Goal: Task Accomplishment & Management: Complete application form

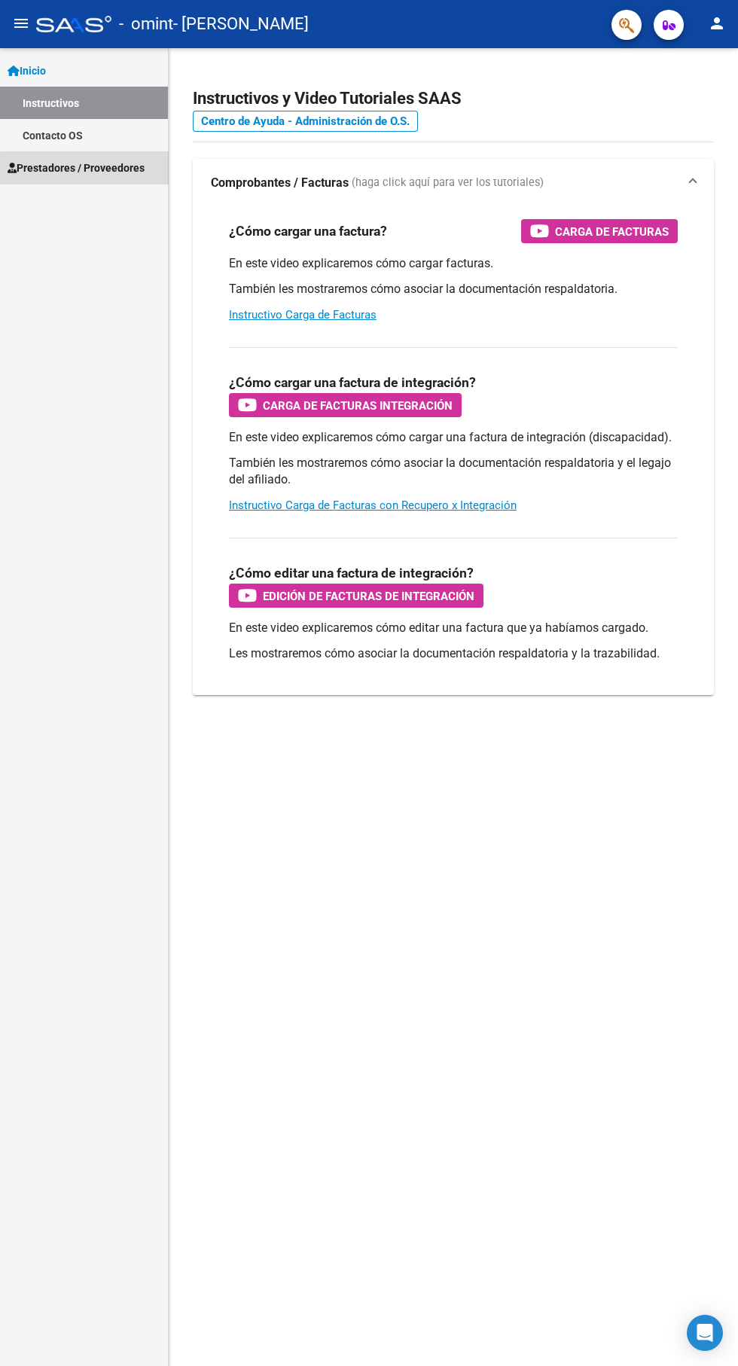
click at [132, 167] on span "Prestadores / Proveedores" at bounding box center [76, 168] width 137 height 17
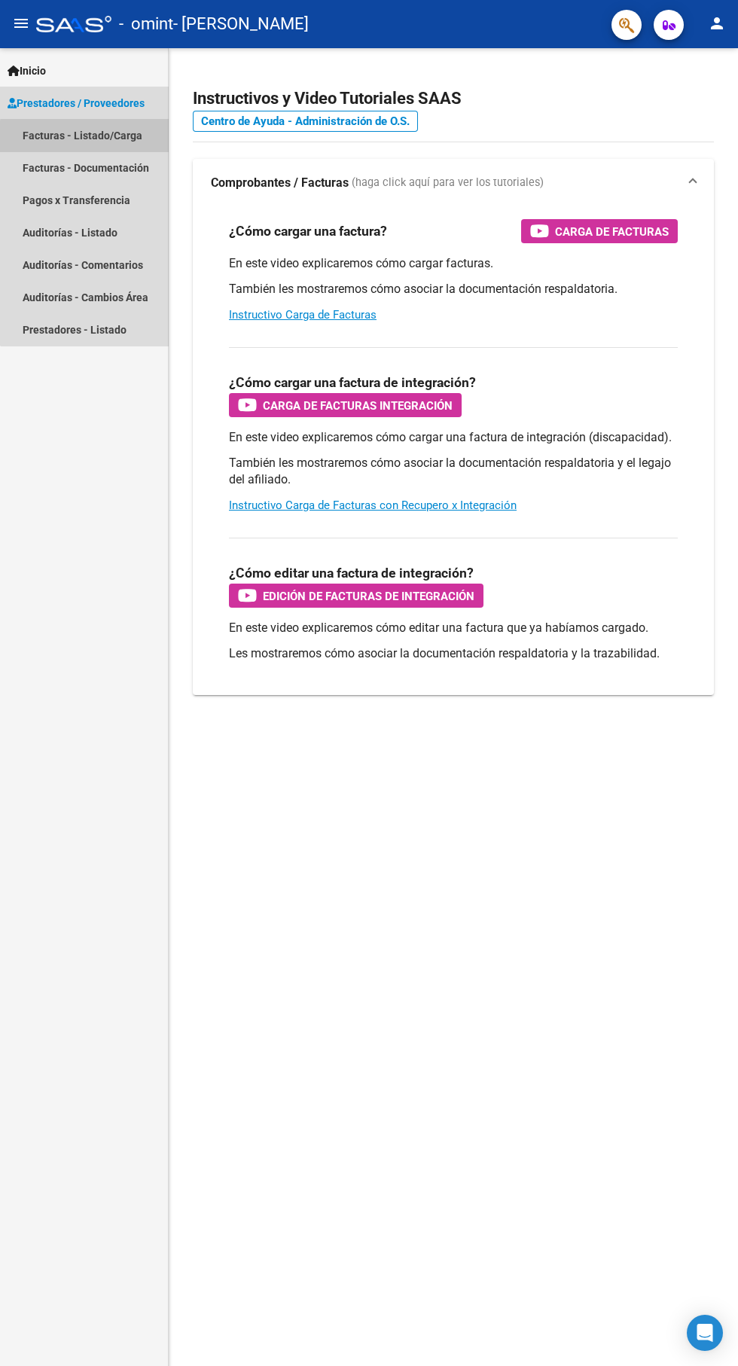
click at [107, 139] on link "Facturas - Listado/Carga" at bounding box center [84, 135] width 168 height 32
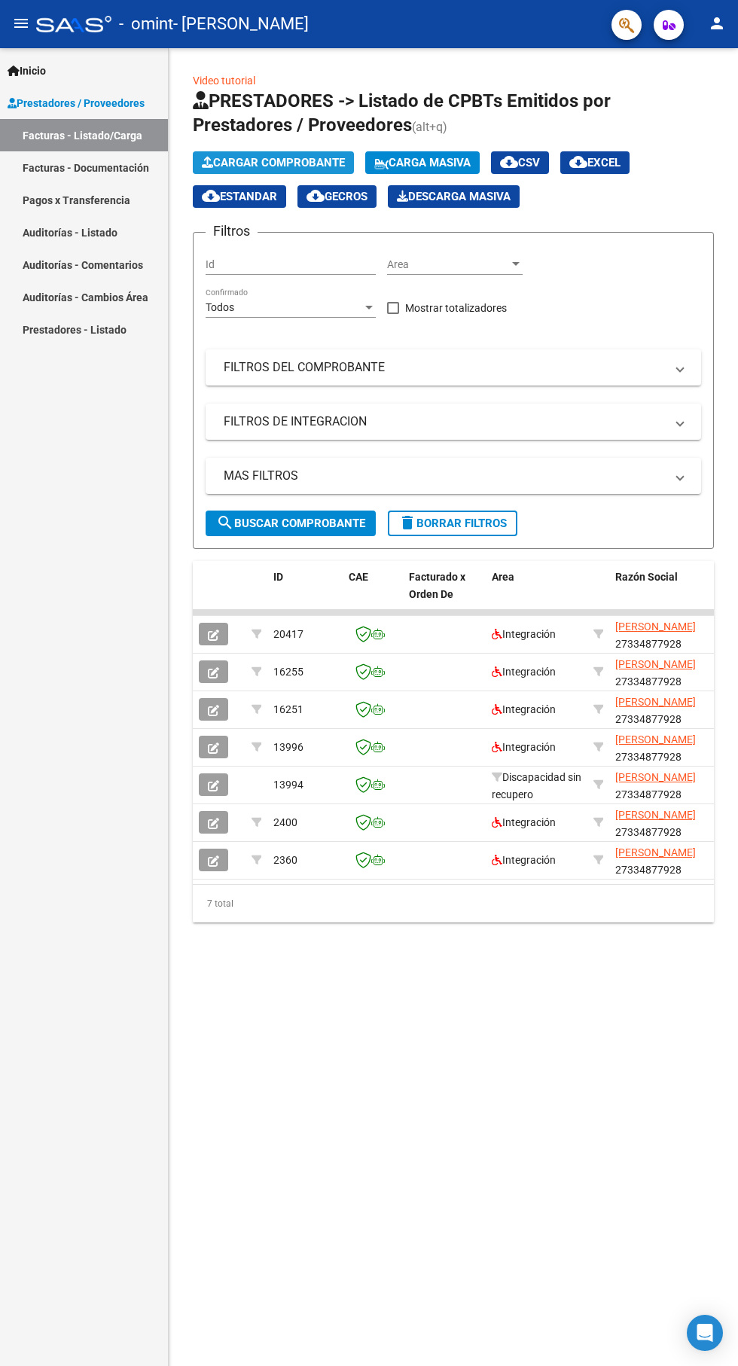
click at [295, 154] on button "Cargar Comprobante" at bounding box center [273, 162] width 161 height 23
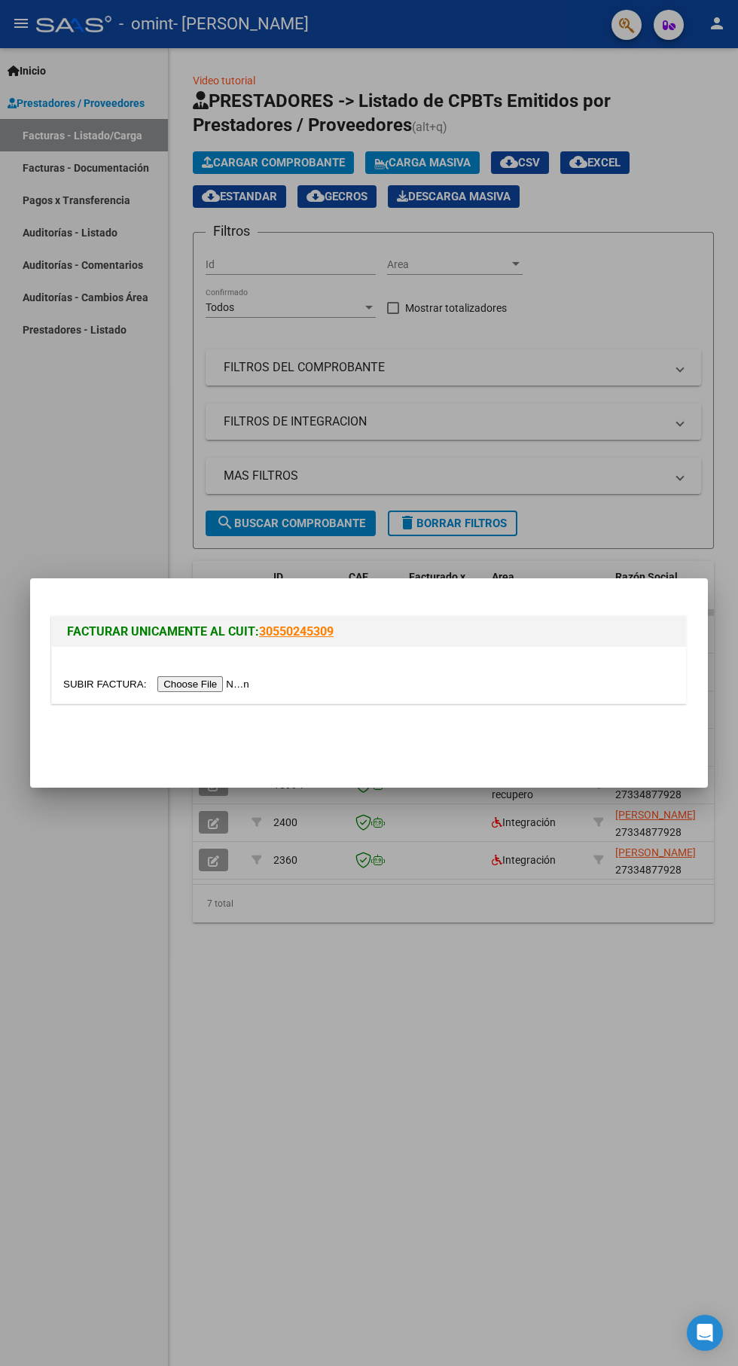
click at [213, 678] on input "file" at bounding box center [158, 684] width 191 height 16
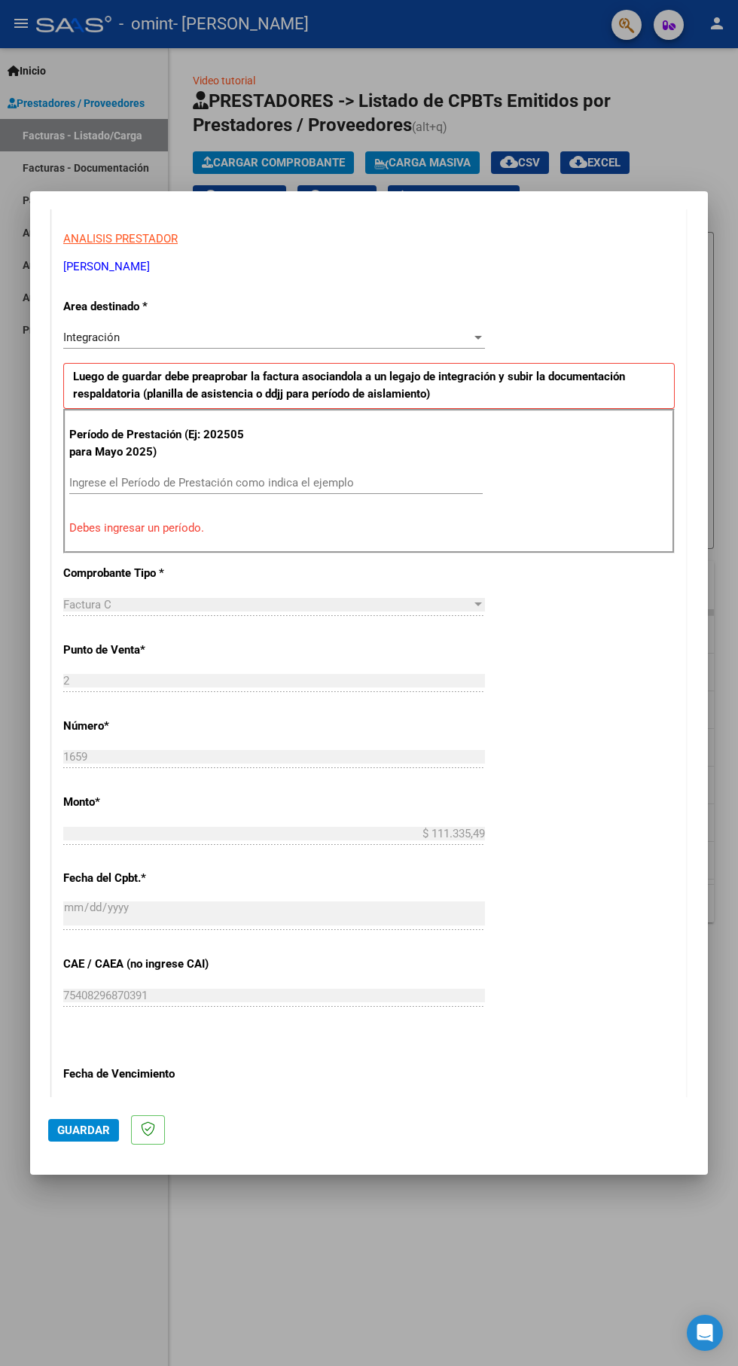
scroll to position [305, 0]
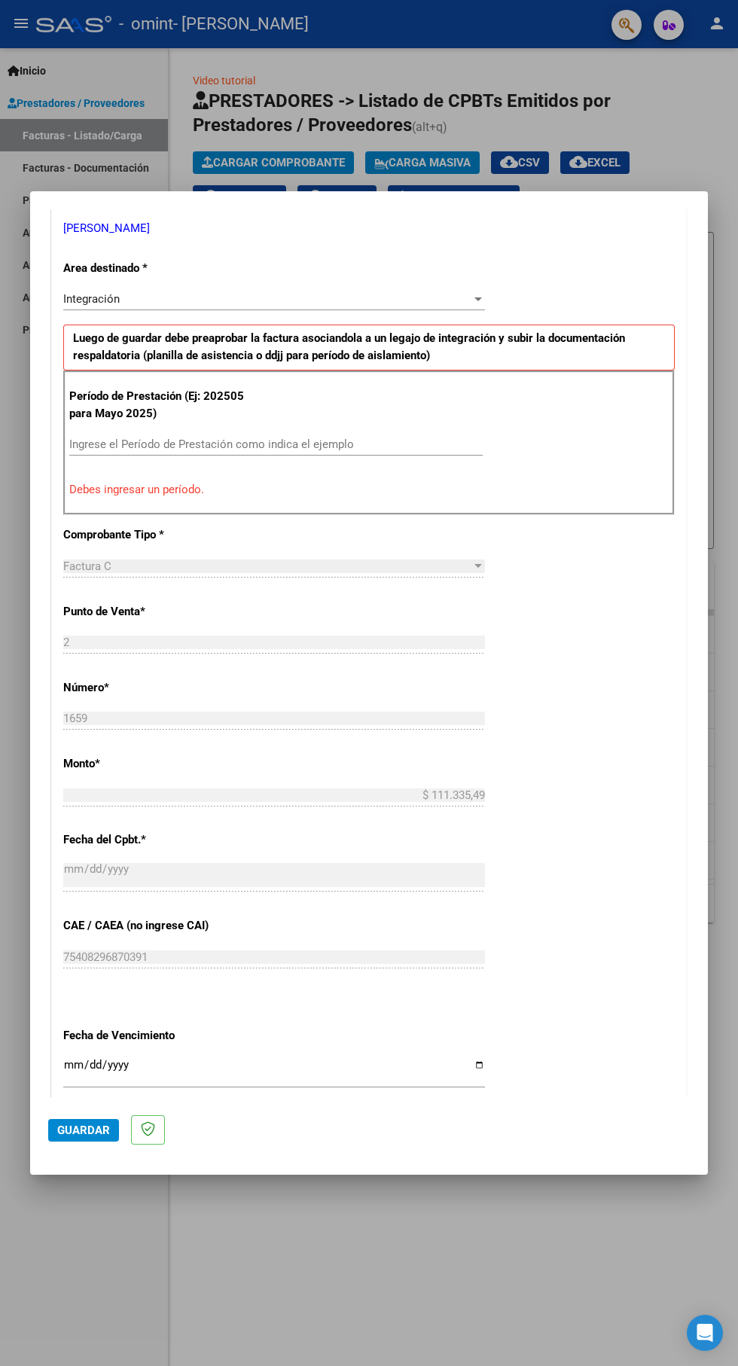
click at [258, 438] on input "Ingrese el Período de Prestación como indica el ejemplo" at bounding box center [276, 445] width 414 height 14
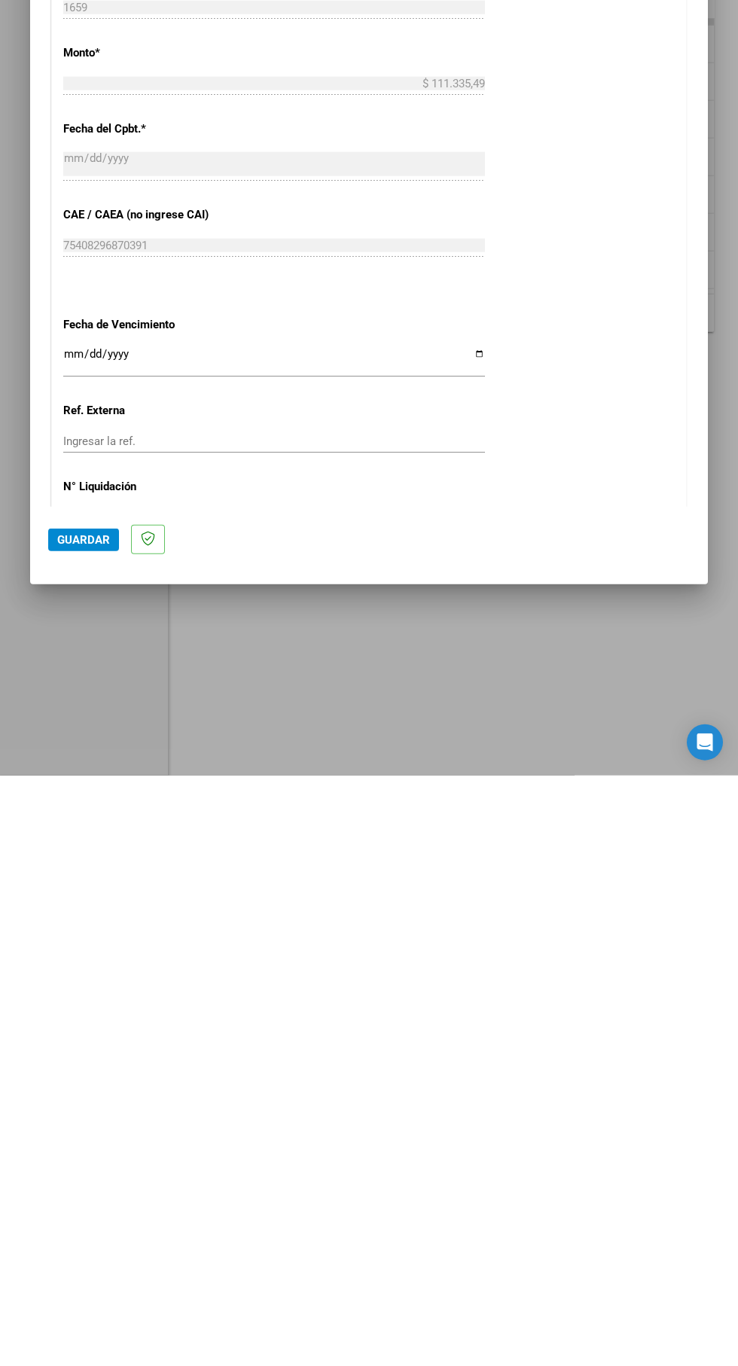
scroll to position [0, 0]
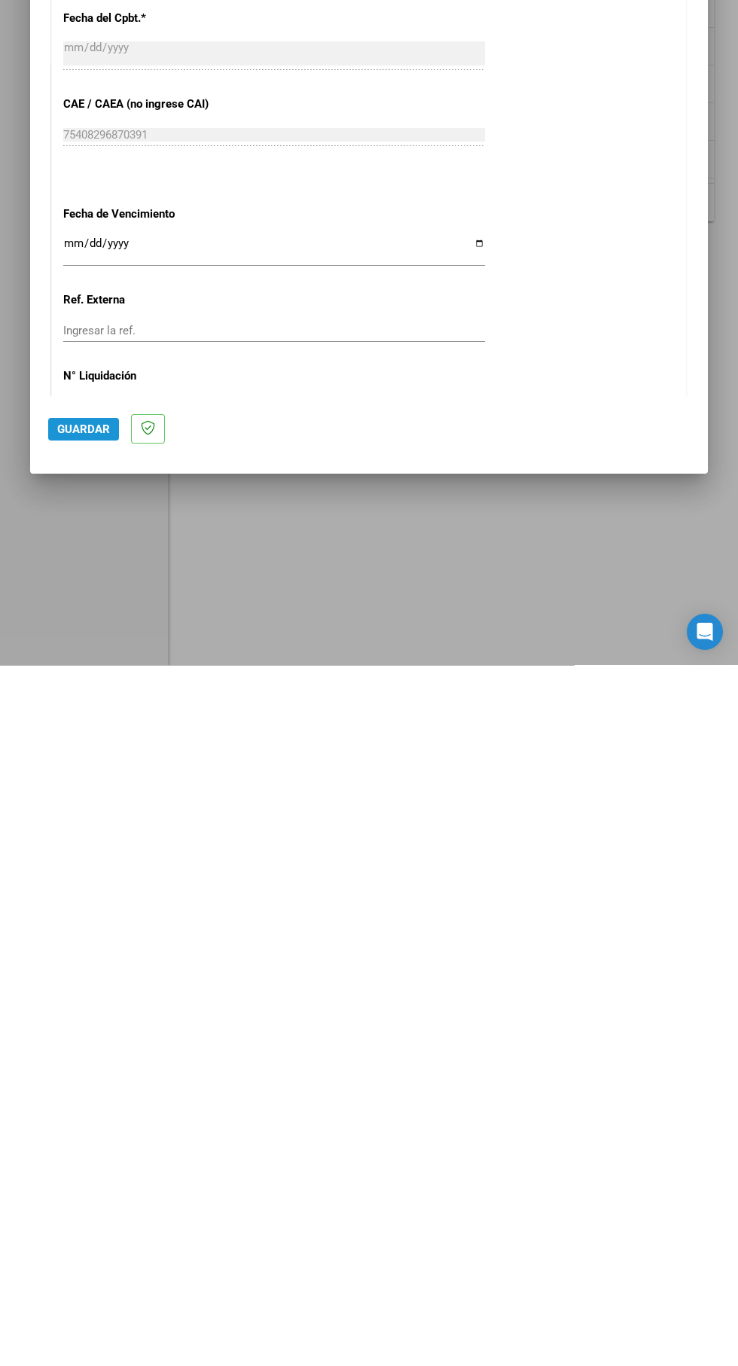
type input "202509"
click at [84, 1137] on span "Guardar" at bounding box center [83, 1131] width 53 height 14
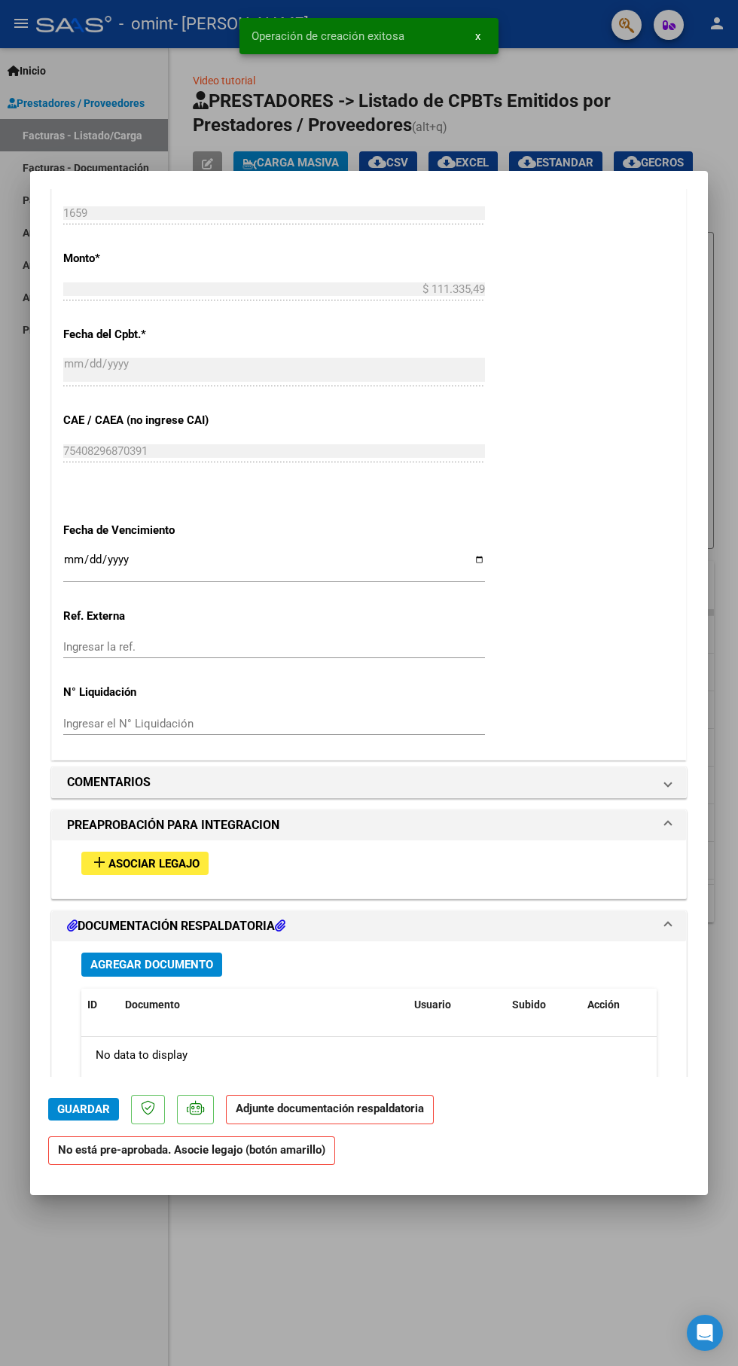
scroll to position [807, 0]
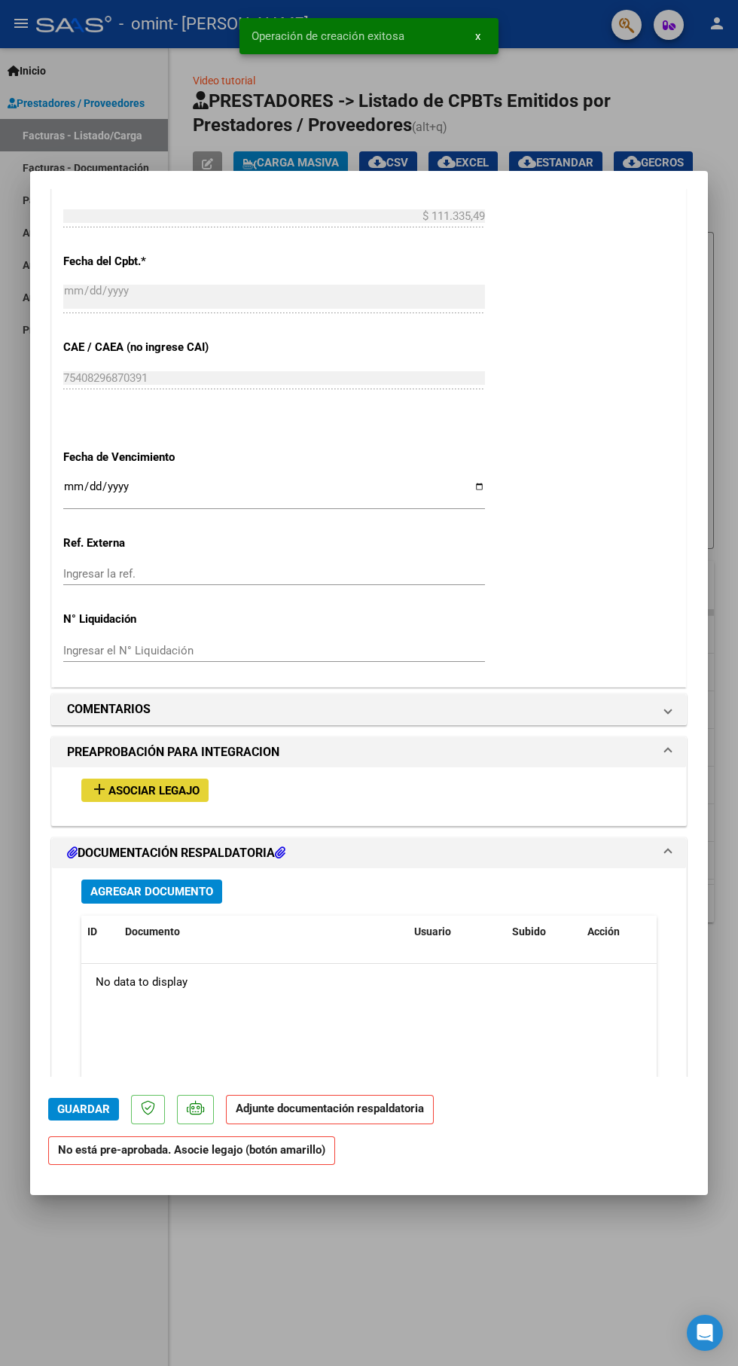
click at [166, 784] on span "Asociar Legajo" at bounding box center [153, 791] width 91 height 14
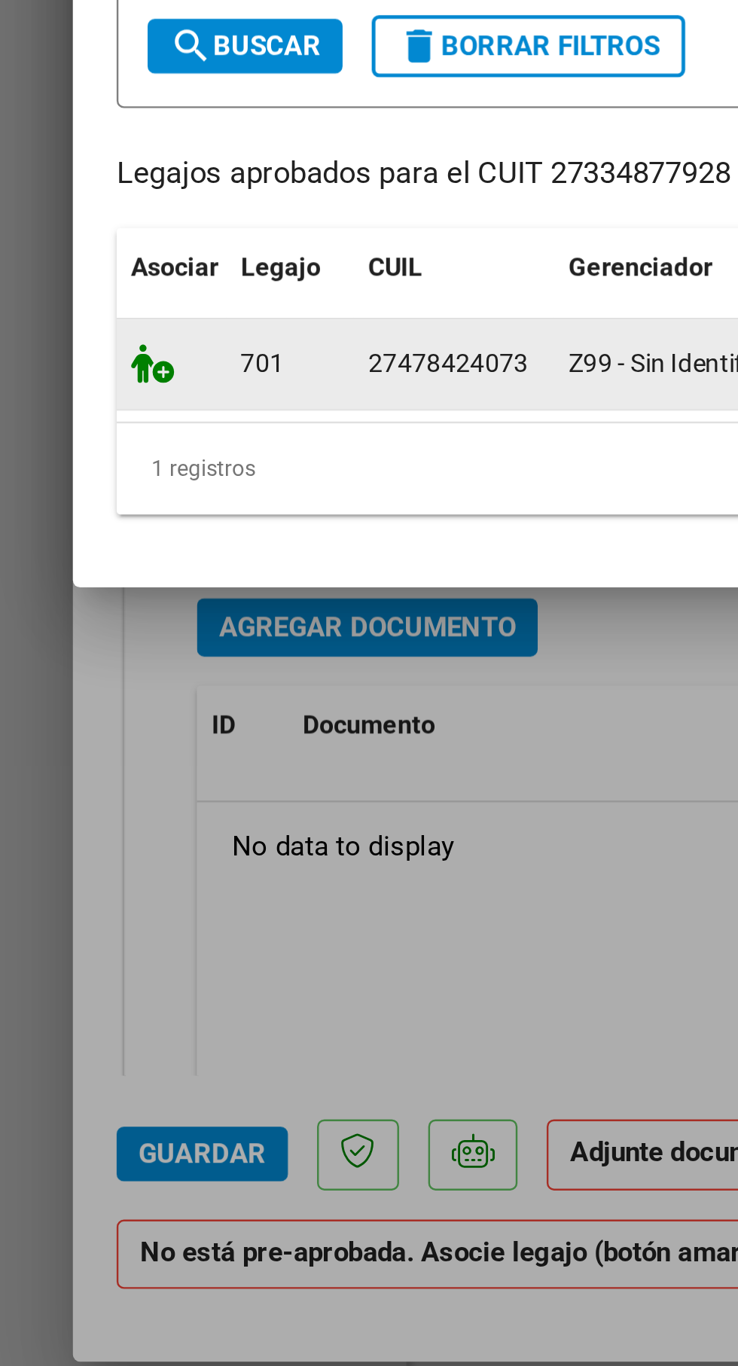
click at [64, 784] on icon at bounding box center [63, 782] width 18 height 17
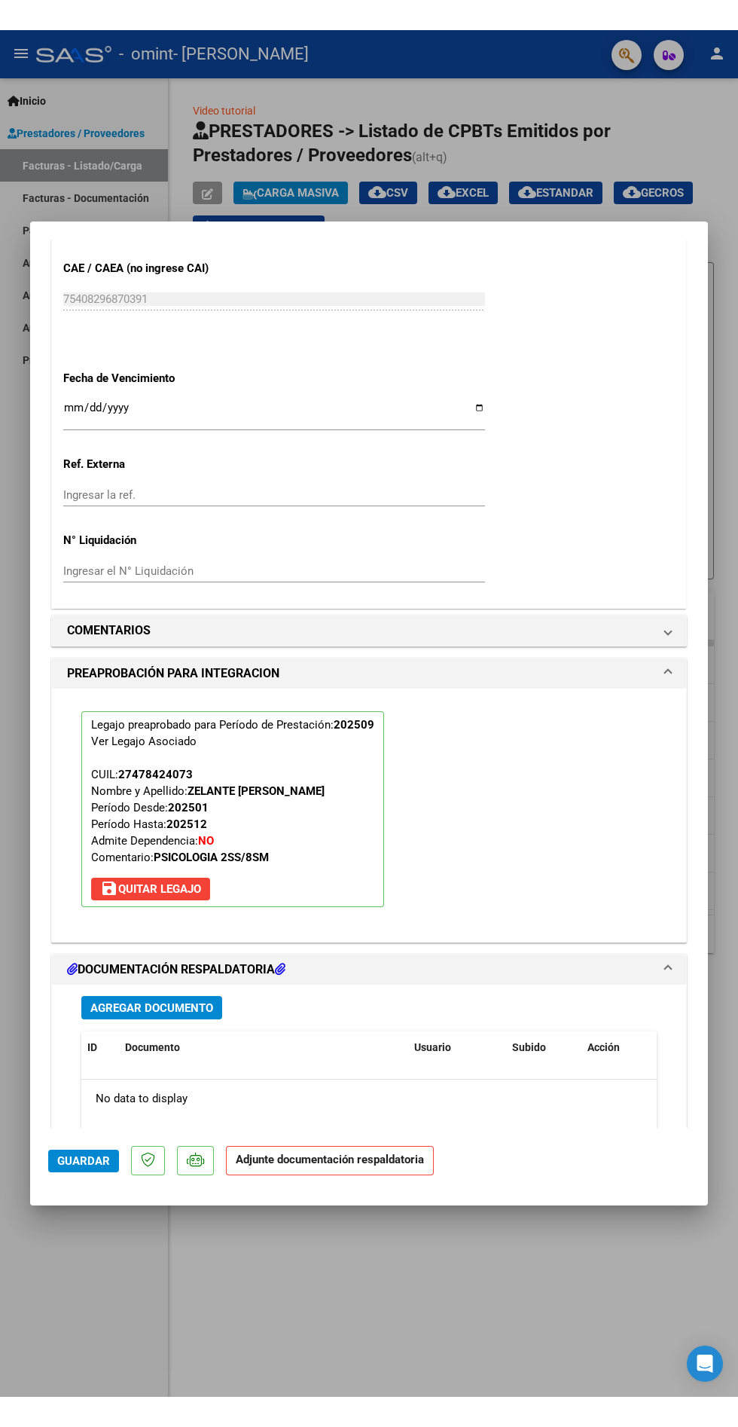
scroll to position [1056, 0]
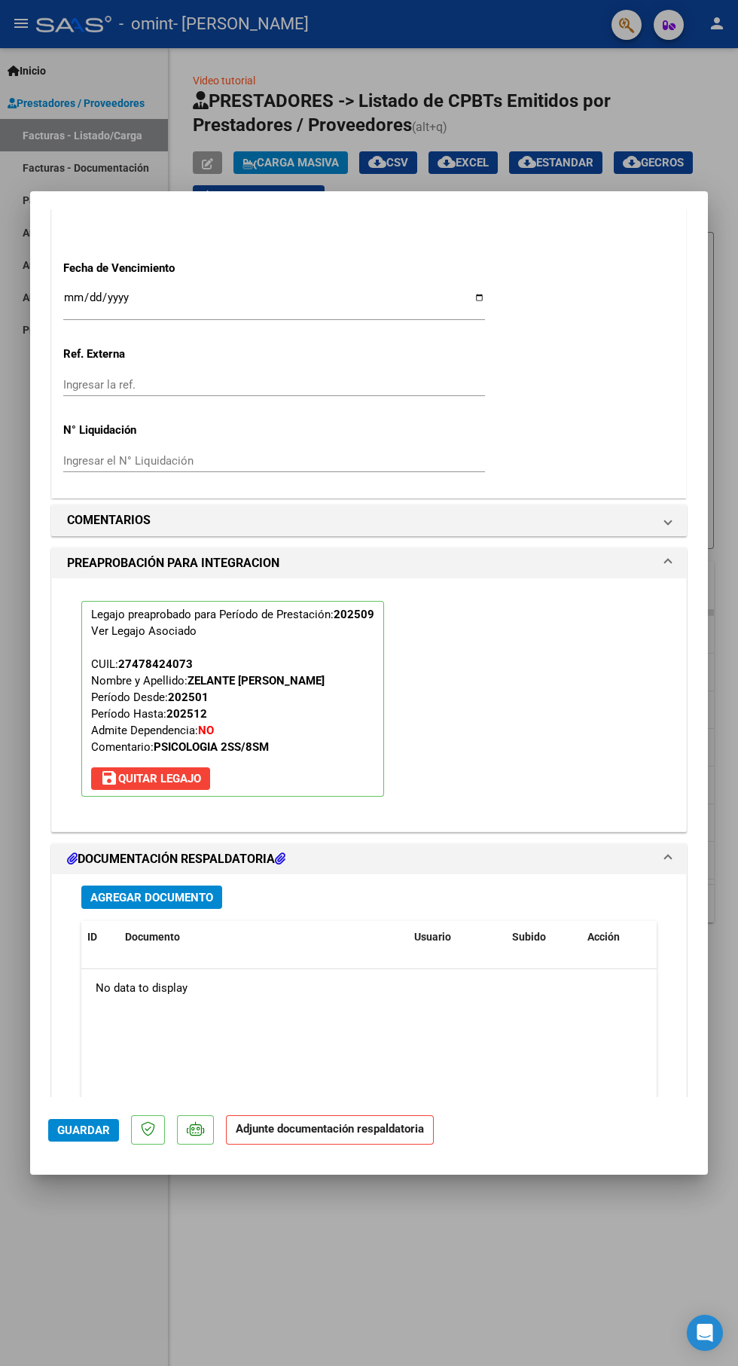
click at [174, 891] on span "Agregar Documento" at bounding box center [151, 898] width 123 height 14
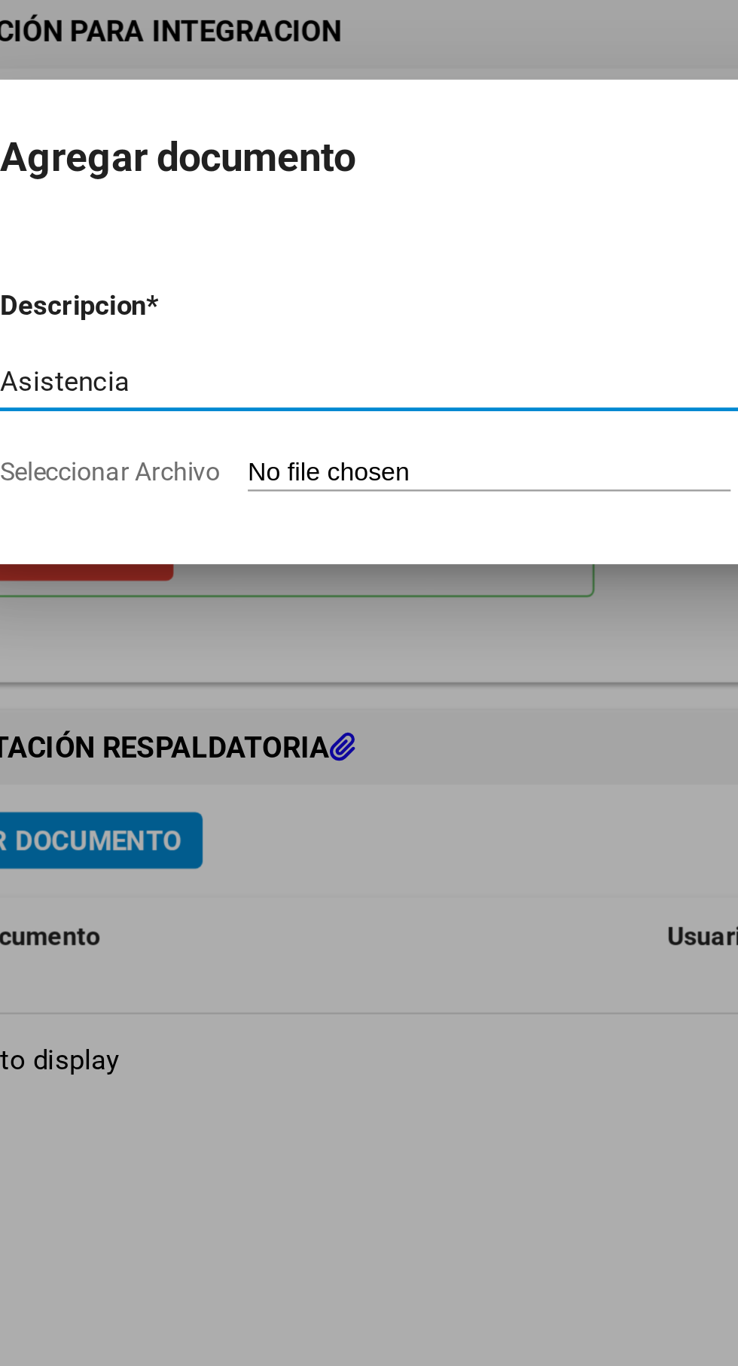
type input "Asistencia"
click at [322, 739] on input "Seleccionar Archivo" at bounding box center [341, 746] width 200 height 14
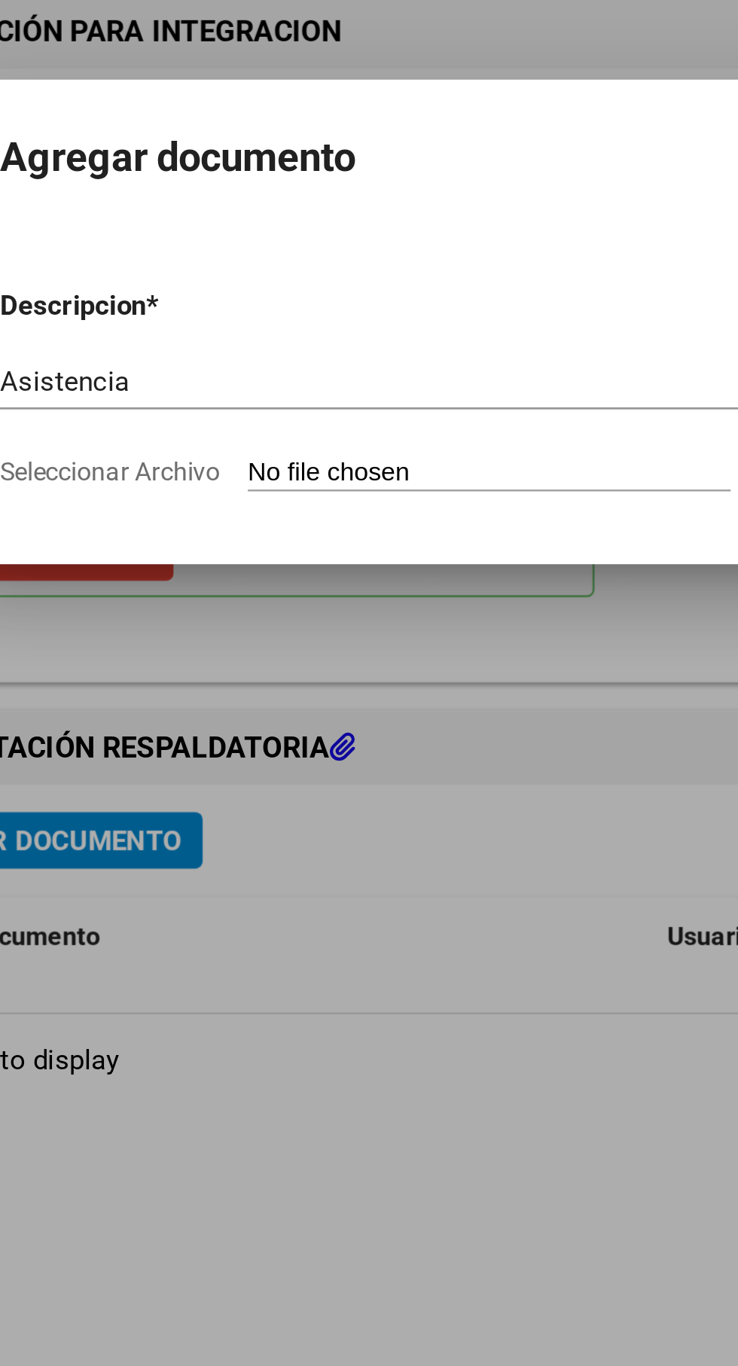
scroll to position [1017, 0]
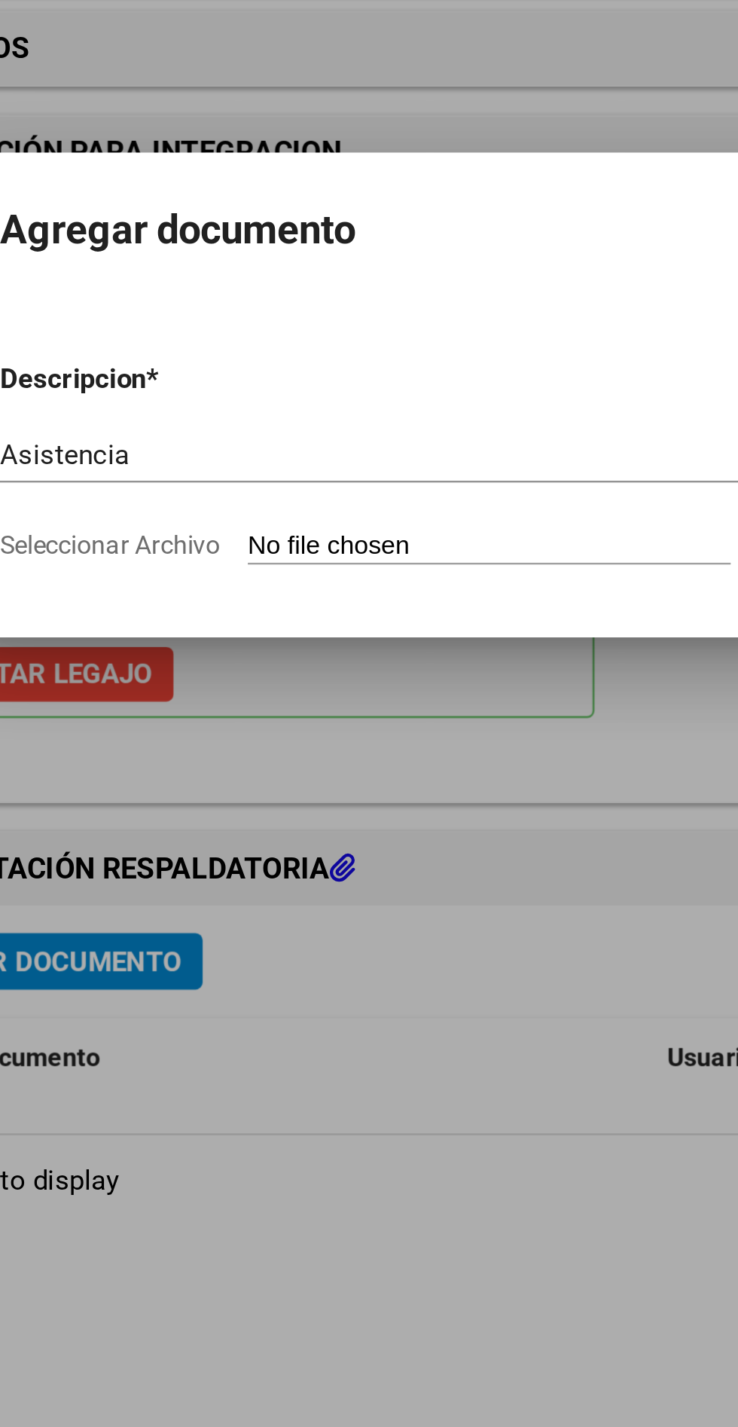
type input "C:\fakepath\17597176733235533207704310208325.jpg"
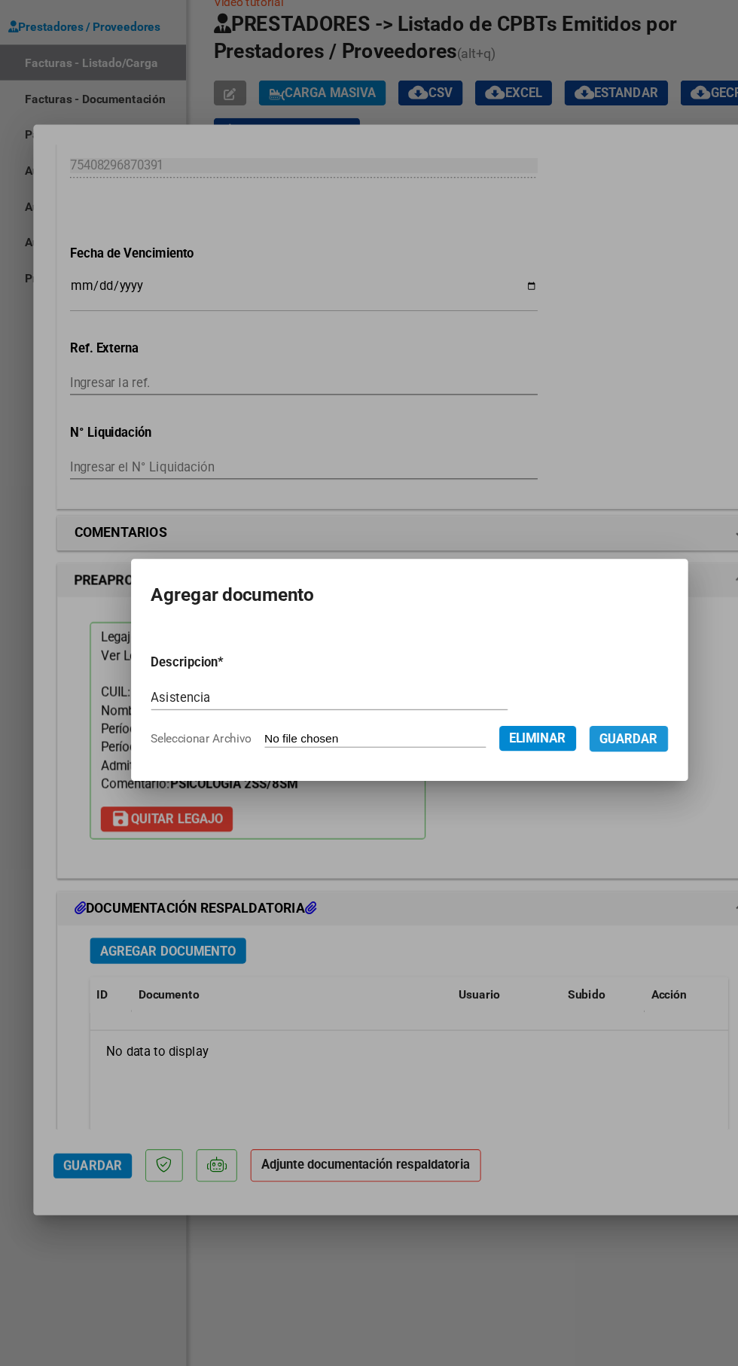
click at [572, 744] on span "Guardar" at bounding box center [567, 746] width 53 height 14
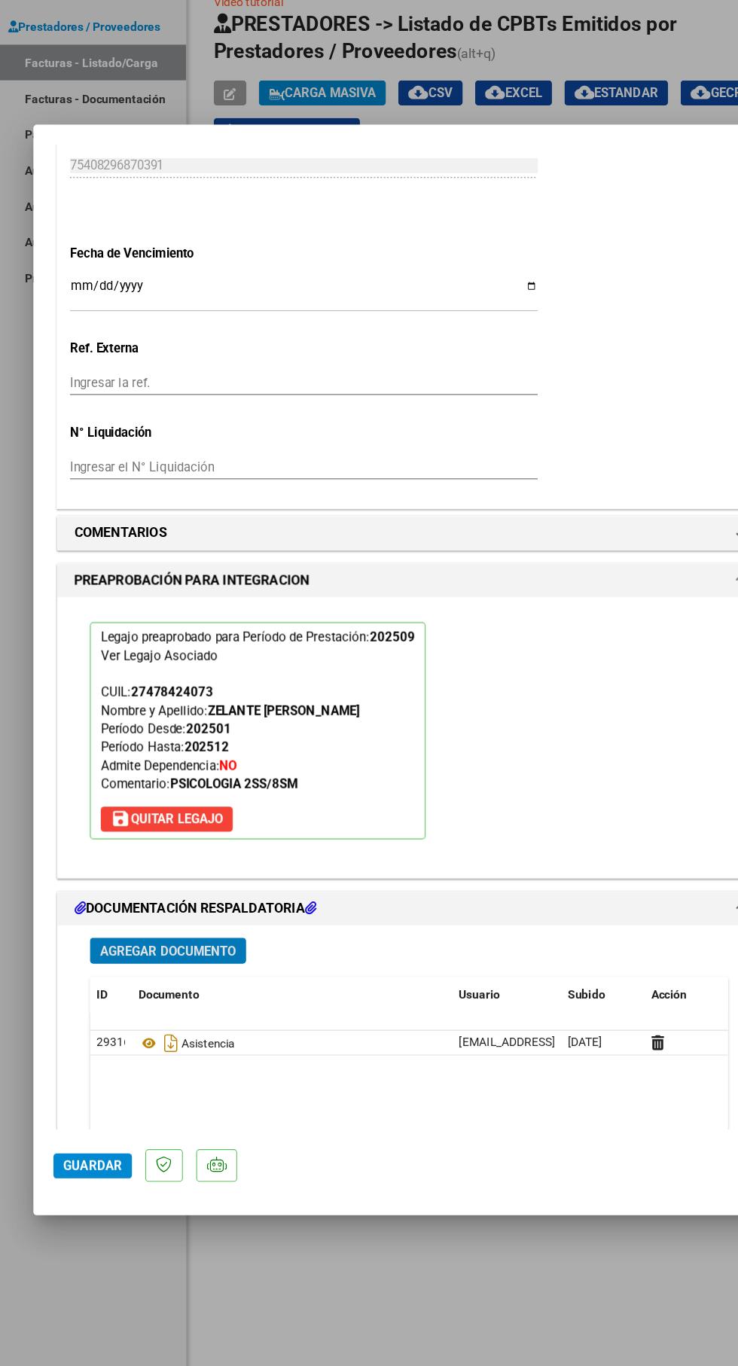
click at [96, 1137] on span "Guardar" at bounding box center [83, 1131] width 53 height 14
click at [93, 1137] on span "Guardar" at bounding box center [83, 1131] width 53 height 14
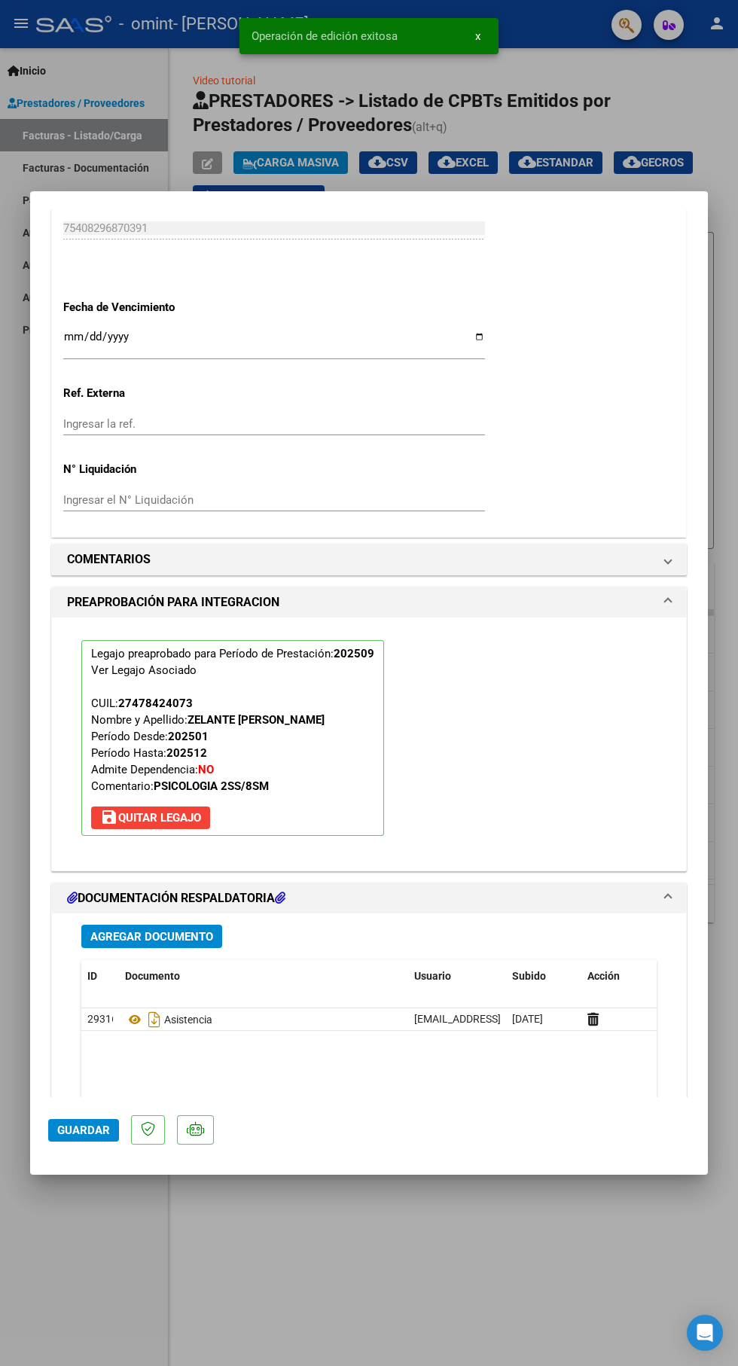
click at [493, 1291] on div at bounding box center [369, 683] width 738 height 1366
type input "$ 0,00"
